Goal: Entertainment & Leisure: Consume media (video, audio)

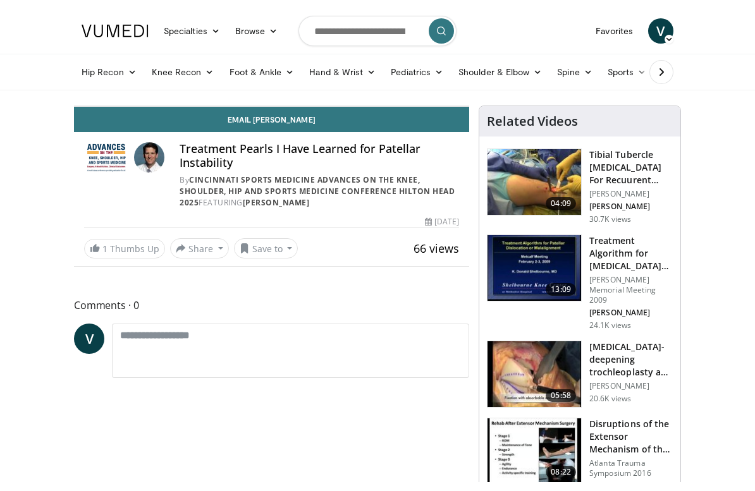
scroll to position [15, 0]
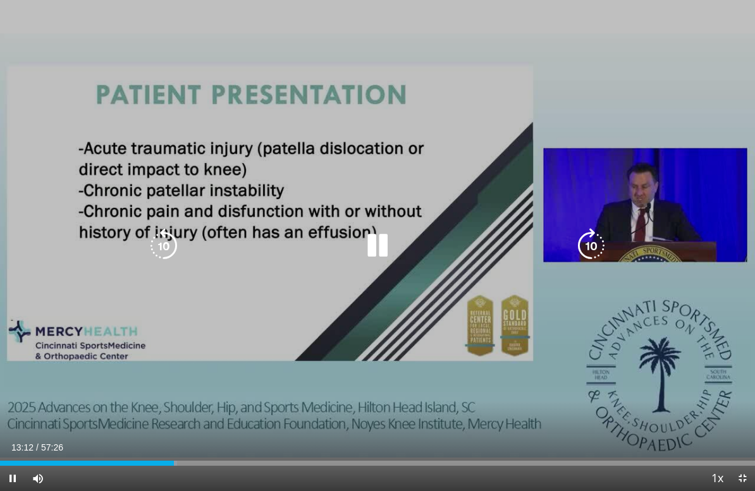
click at [163, 245] on icon "Video Player" at bounding box center [163, 245] width 35 height 35
click at [159, 235] on icon "Video Player" at bounding box center [163, 245] width 35 height 35
click at [161, 229] on icon "Video Player" at bounding box center [163, 245] width 35 height 35
click at [169, 240] on icon "Video Player" at bounding box center [163, 245] width 35 height 35
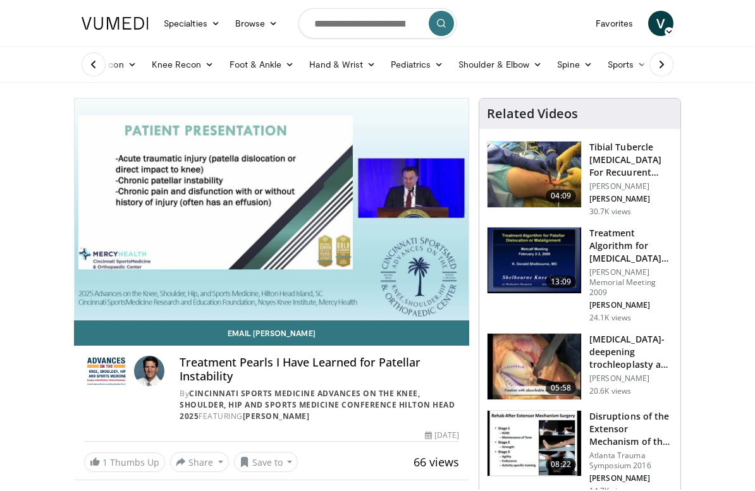
scroll to position [0, 0]
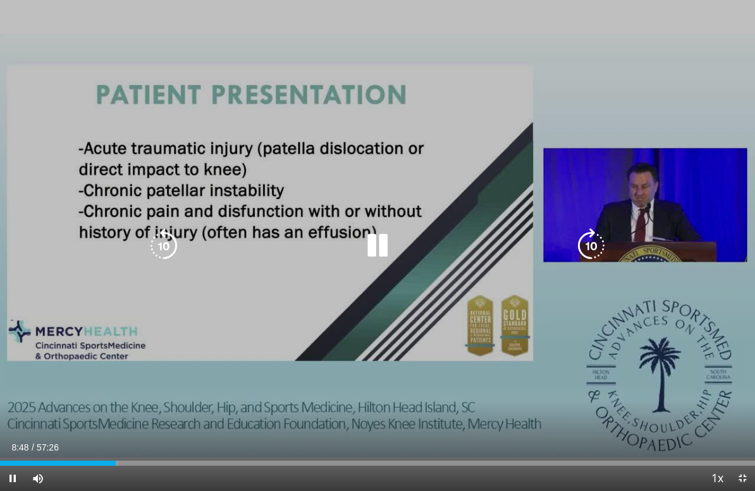
click at [163, 242] on icon "Video Player" at bounding box center [163, 245] width 35 height 35
click at [167, 240] on icon "Video Player" at bounding box center [163, 245] width 35 height 35
click at [166, 243] on icon "Video Player" at bounding box center [163, 245] width 35 height 35
click at [167, 242] on icon "Video Player" at bounding box center [163, 245] width 35 height 35
click at [158, 233] on icon "Video Player" at bounding box center [163, 245] width 35 height 35
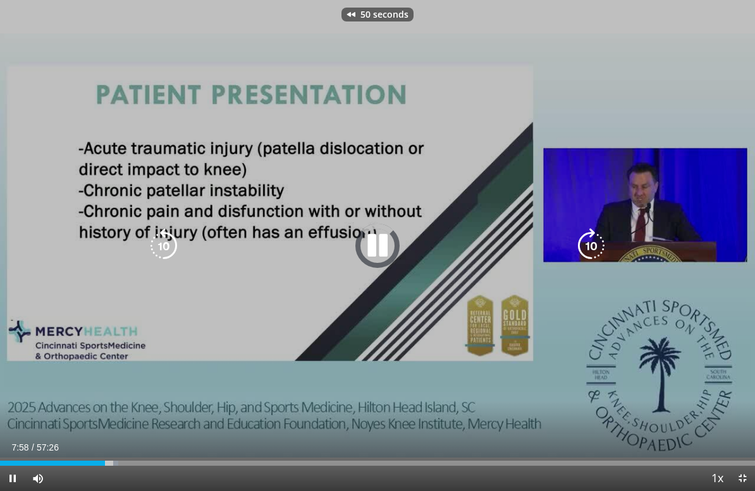
click at [163, 235] on icon "Video Player" at bounding box center [163, 245] width 35 height 35
click at [108, 462] on div "Loaded : 13.52%" at bounding box center [377, 463] width 755 height 5
click at [116, 465] on div "Loaded : 13.94%" at bounding box center [377, 463] width 755 height 5
click at [181, 235] on icon "Video Player" at bounding box center [163, 245] width 35 height 35
click at [590, 236] on icon "Video Player" at bounding box center [591, 245] width 35 height 35
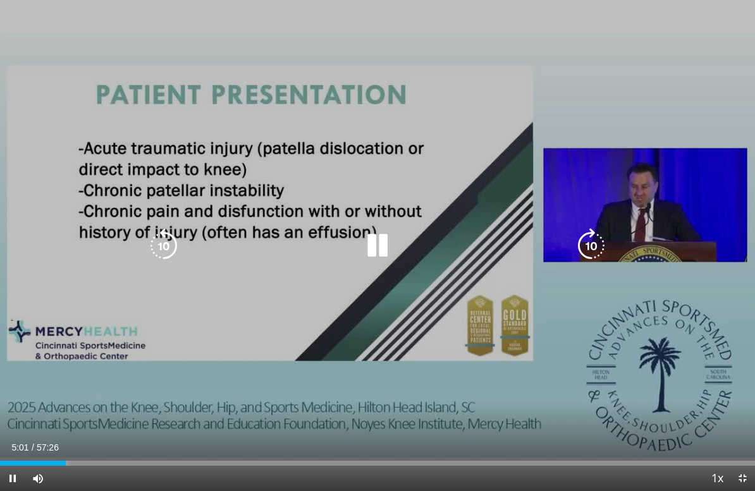
click at [597, 242] on icon "Video Player" at bounding box center [591, 245] width 35 height 35
click at [588, 238] on icon "Video Player" at bounding box center [591, 245] width 35 height 35
click at [586, 242] on icon "Video Player" at bounding box center [591, 245] width 35 height 35
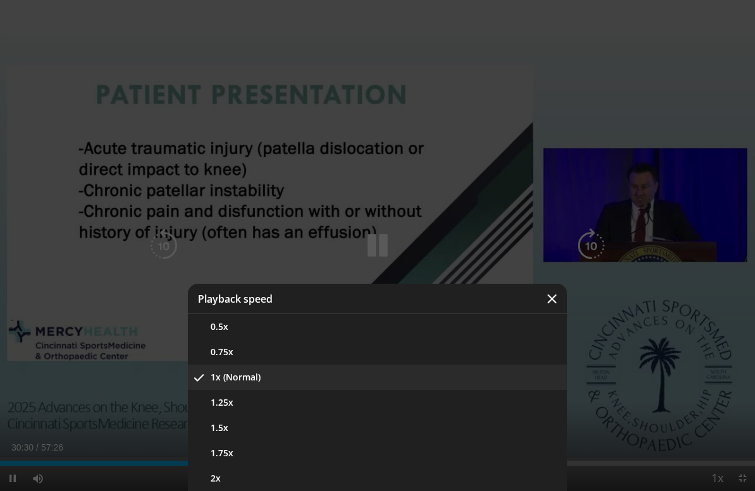
click at [336, 428] on button "1.5x" at bounding box center [377, 428] width 379 height 25
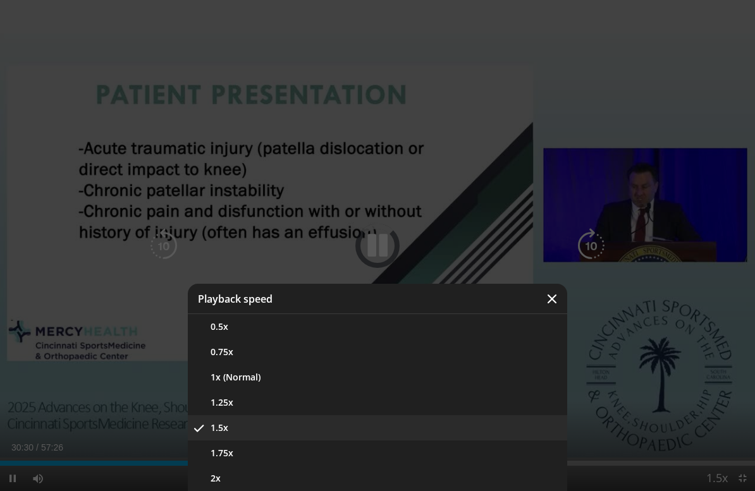
click at [371, 407] on button "1.25x" at bounding box center [377, 402] width 379 height 25
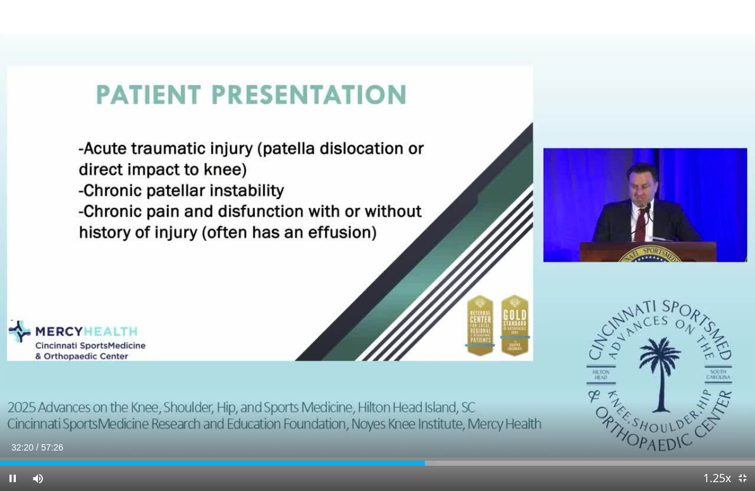
click at [38, 78] on div "10 seconds Tap to unmute" at bounding box center [377, 245] width 755 height 491
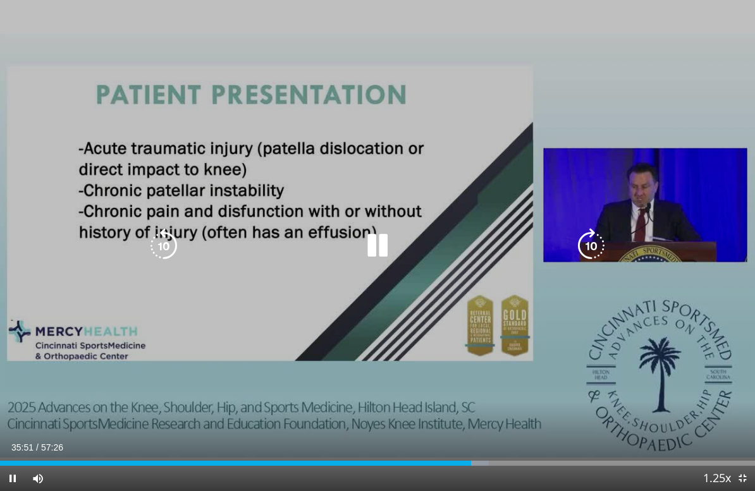
click at [589, 249] on icon "Video Player" at bounding box center [591, 245] width 35 height 35
click at [589, 238] on icon "Video Player" at bounding box center [591, 245] width 35 height 35
click at [576, 235] on icon "Video Player" at bounding box center [591, 245] width 35 height 35
click at [575, 228] on icon "Video Player" at bounding box center [591, 245] width 35 height 35
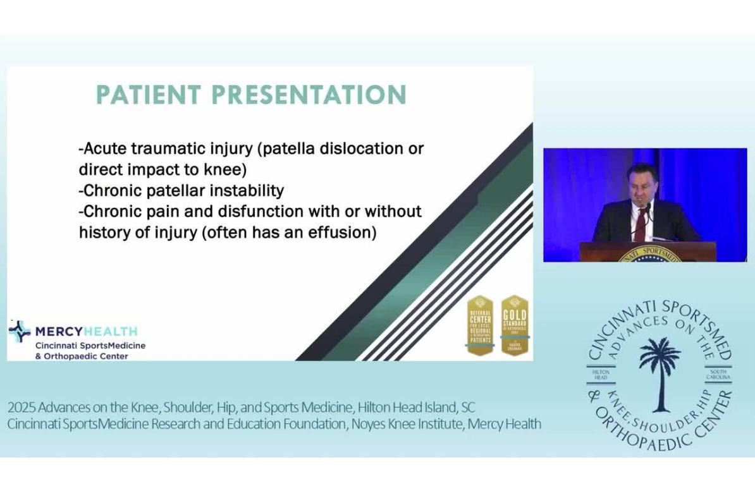
click at [576, 234] on div "10 seconds Tap to unmute" at bounding box center [377, 245] width 755 height 491
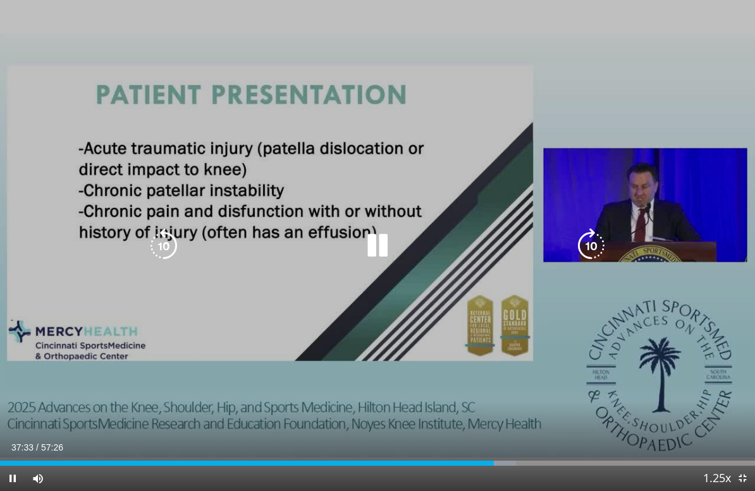
click at [577, 233] on icon "Video Player" at bounding box center [591, 245] width 35 height 35
click at [582, 235] on icon "Video Player" at bounding box center [591, 245] width 35 height 35
click at [583, 235] on icon "Video Player" at bounding box center [591, 245] width 35 height 35
click at [585, 231] on icon "Video Player" at bounding box center [591, 245] width 35 height 35
click at [584, 242] on icon "Video Player" at bounding box center [591, 245] width 35 height 35
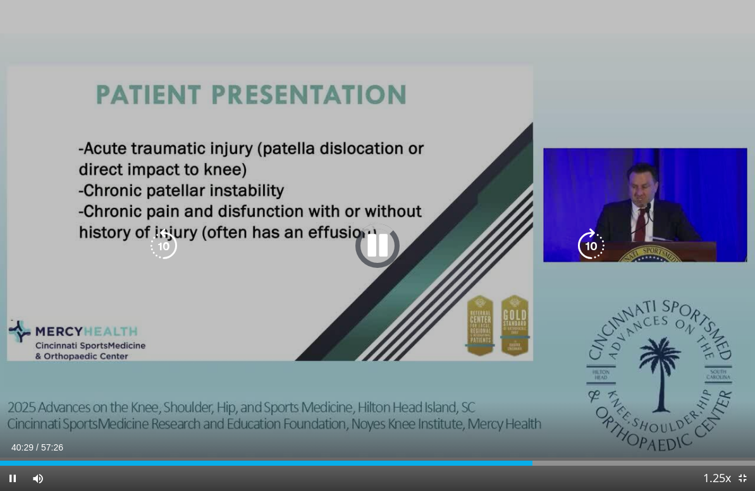
click at [578, 240] on icon "Video Player" at bounding box center [591, 245] width 35 height 35
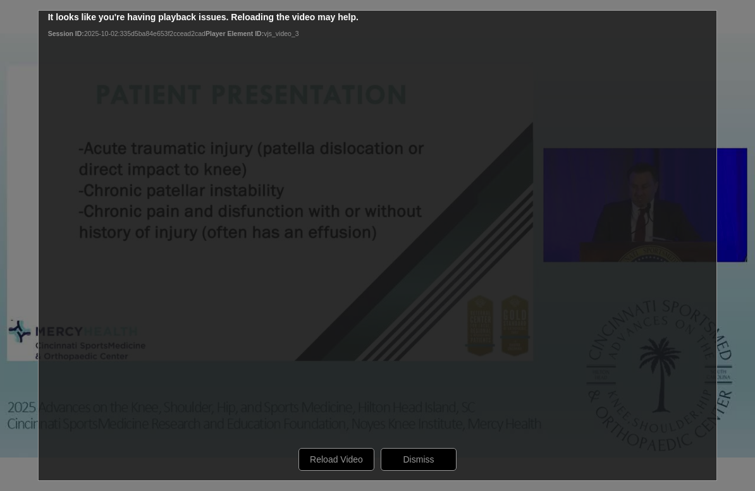
click at [320, 453] on div "10 seconds Tap to unmute" at bounding box center [377, 245] width 755 height 491
click at [333, 458] on div "10 seconds Tap to unmute" at bounding box center [377, 245] width 755 height 491
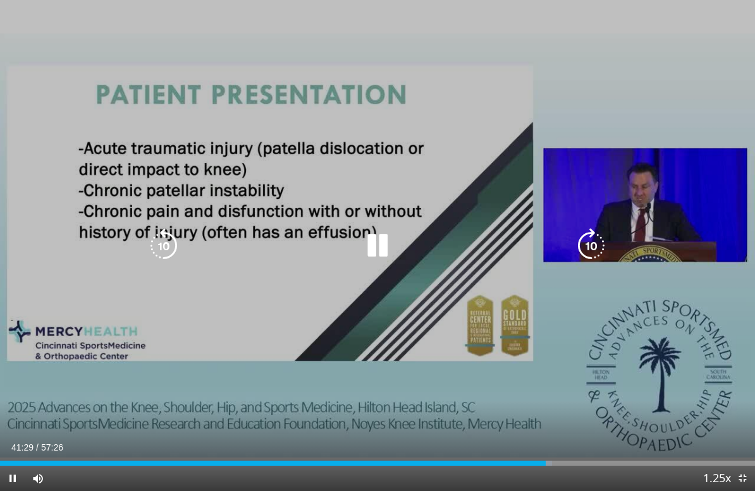
click at [580, 237] on icon "Video Player" at bounding box center [591, 245] width 35 height 35
click at [584, 240] on icon "Video Player" at bounding box center [591, 245] width 35 height 35
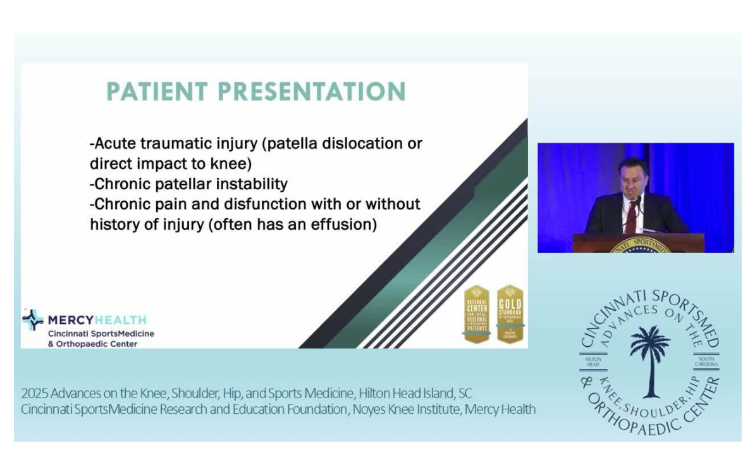
scroll to position [1, 0]
